Goal: Book appointment/travel/reservation

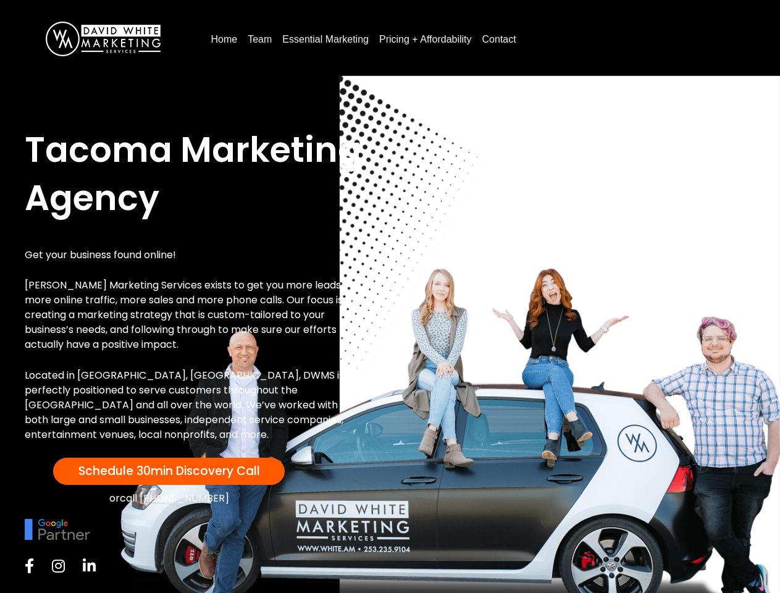
click at [389, 296] on div "Tacoma Marketing Agency Get your business found online! David White Marketing S…" at bounding box center [389, 353] width 755 height 478
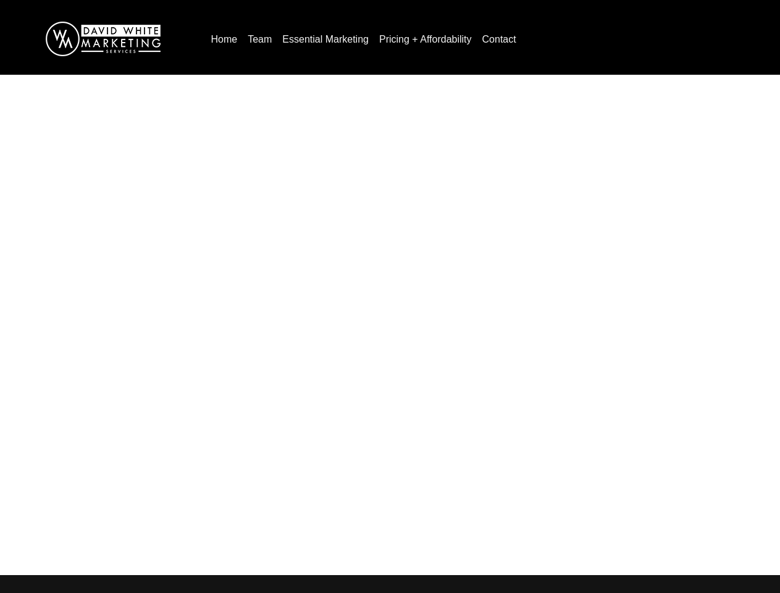
click at [389, 296] on div at bounding box center [390, 349] width 630 height 401
